Goal: Task Accomplishment & Management: Manage account settings

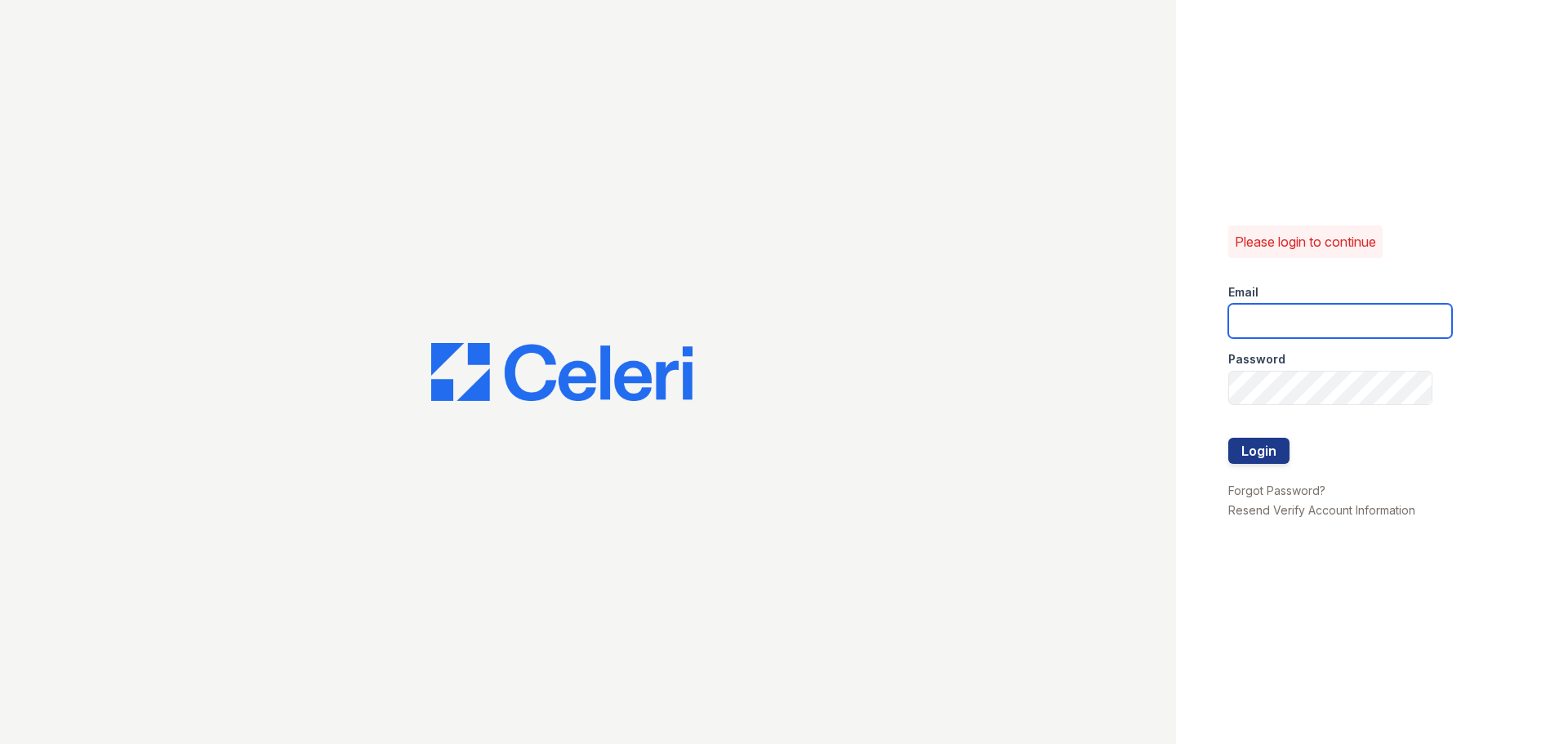
click at [1302, 315] on input "email" at bounding box center [1340, 320] width 224 height 35
type input "[EMAIL_ADDRESS][DOMAIN_NAME]"
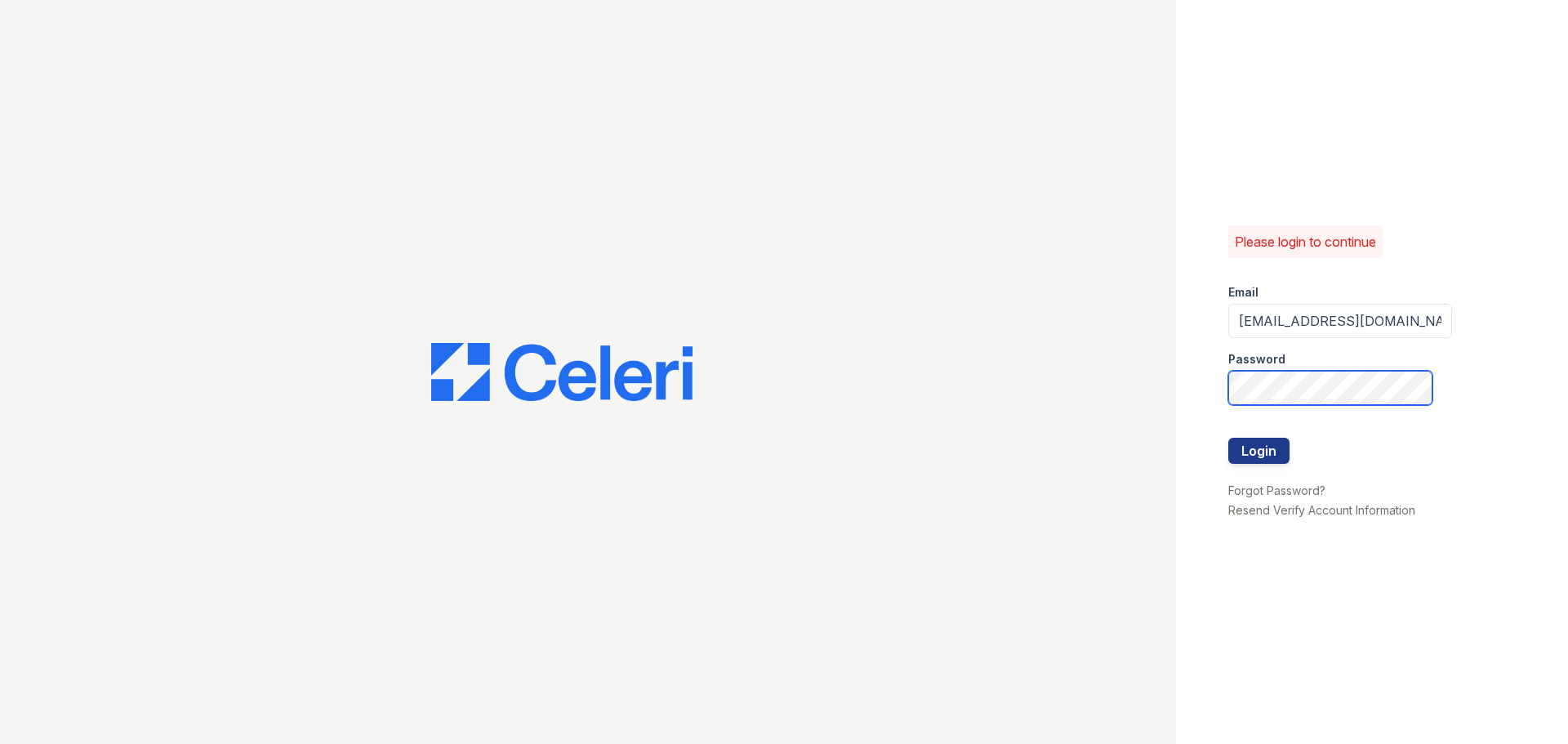
click at [1229, 438] on button "Login" at bounding box center [1259, 451] width 61 height 26
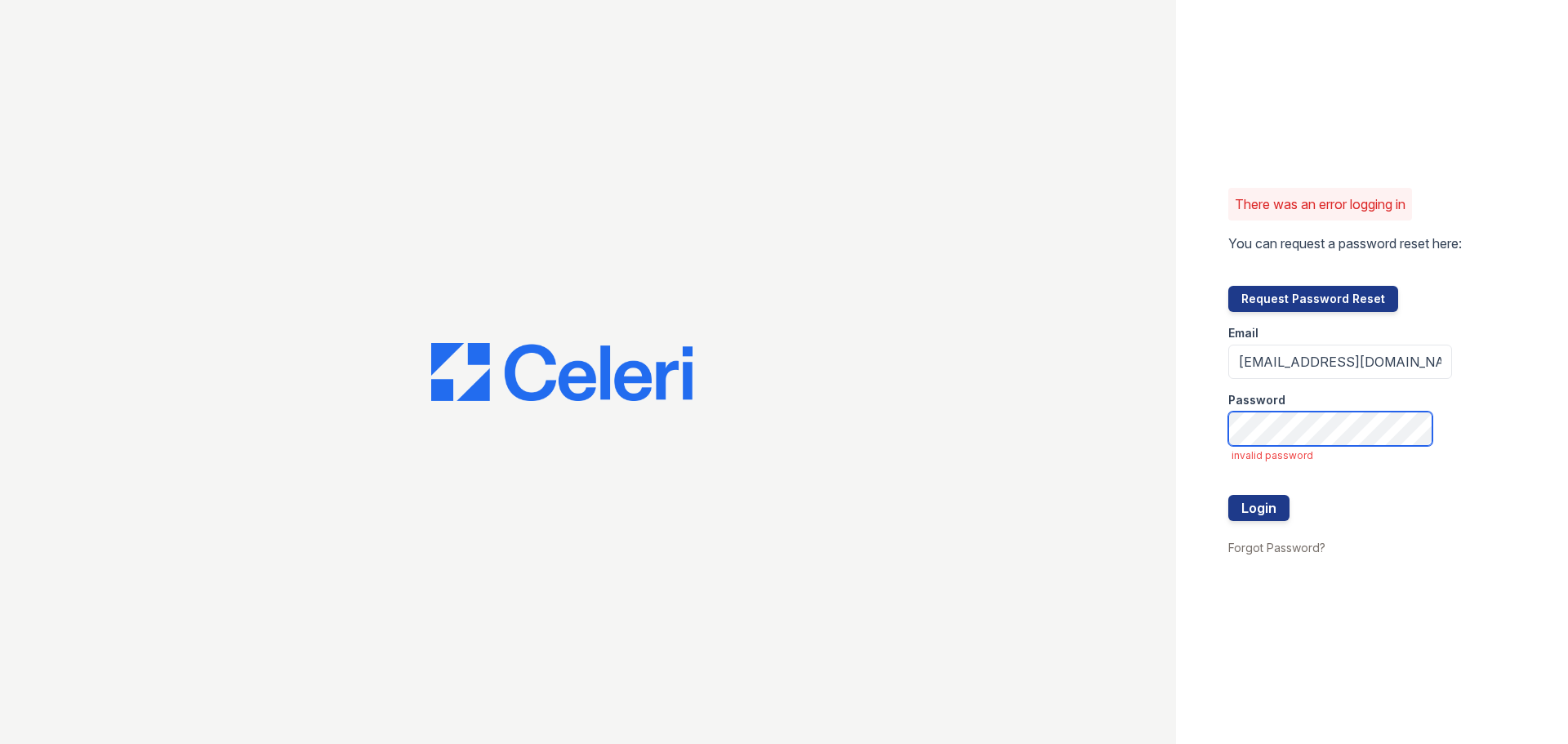
click at [1229, 495] on button "Login" at bounding box center [1259, 508] width 61 height 26
